Goal: Book appointment/travel/reservation

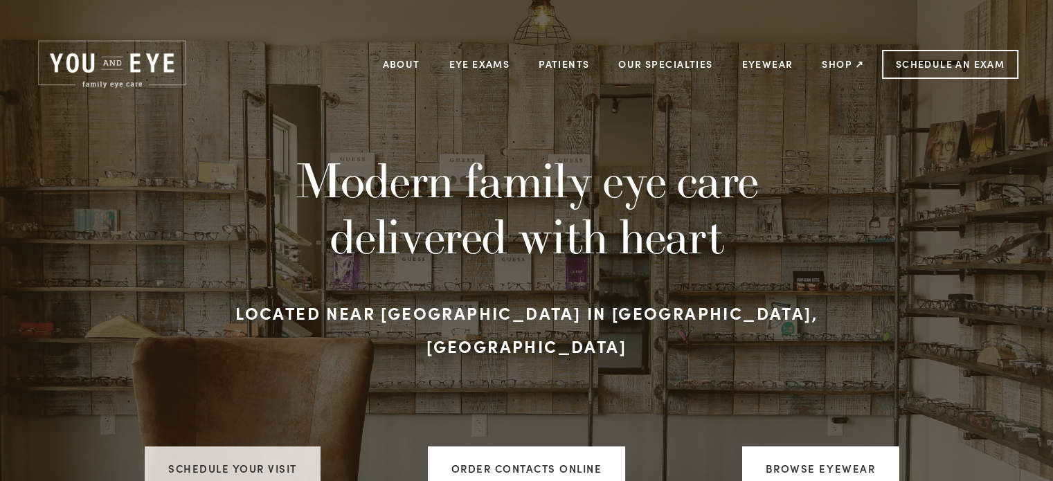
click at [267, 446] on link "Schedule your visit" at bounding box center [233, 468] width 176 height 44
click at [230, 446] on link "Schedule your visit" at bounding box center [233, 468] width 176 height 44
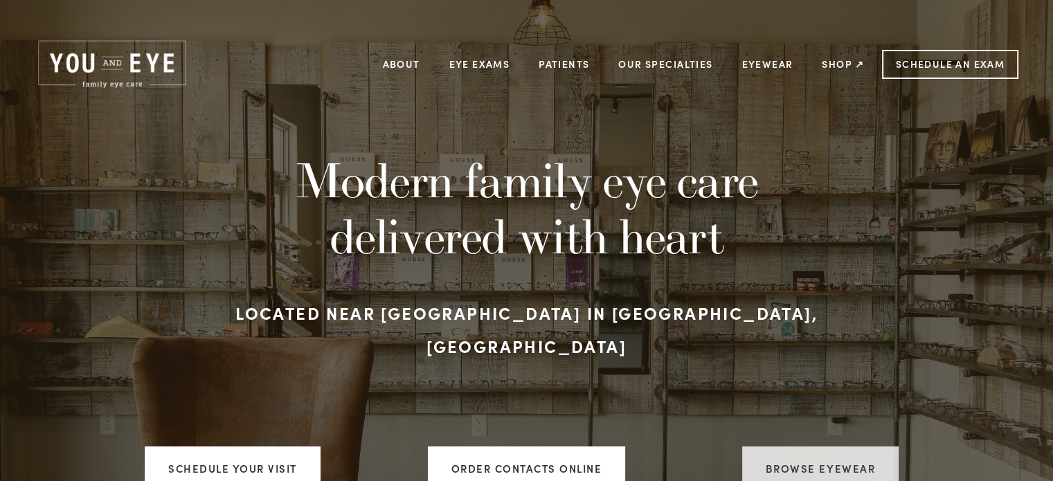
click at [805, 446] on link "Browse Eyewear" at bounding box center [820, 468] width 156 height 44
click at [800, 446] on link "Browse Eyewear" at bounding box center [820, 468] width 156 height 44
